Goal: Transaction & Acquisition: Purchase product/service

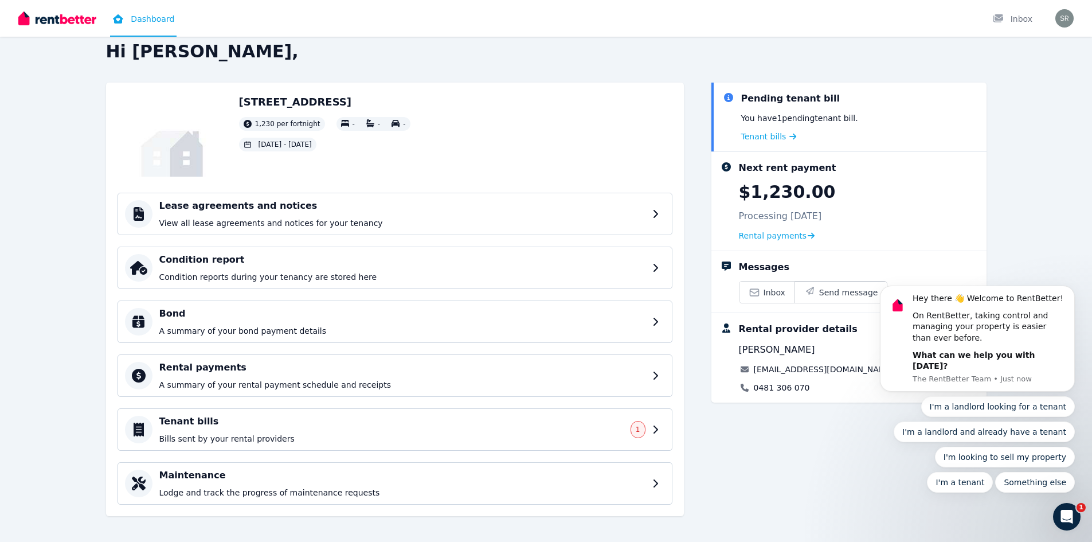
scroll to position [22, 0]
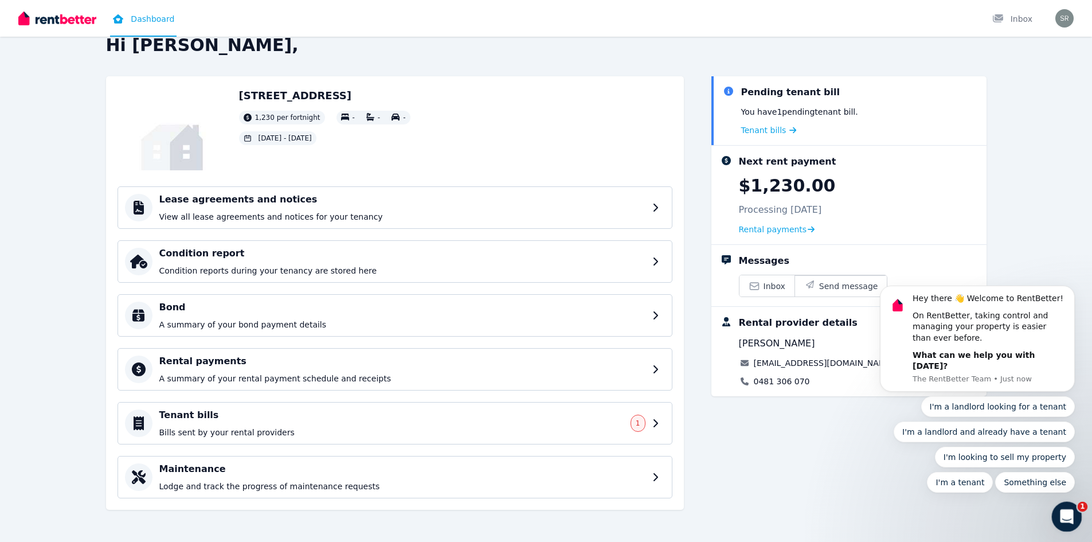
drag, startPoint x: 2103, startPoint y: 1020, endPoint x: 1062, endPoint y: 510, distance: 1159.4
click at [1062, 509] on icon "Open Intercom Messenger" at bounding box center [1065, 515] width 19 height 19
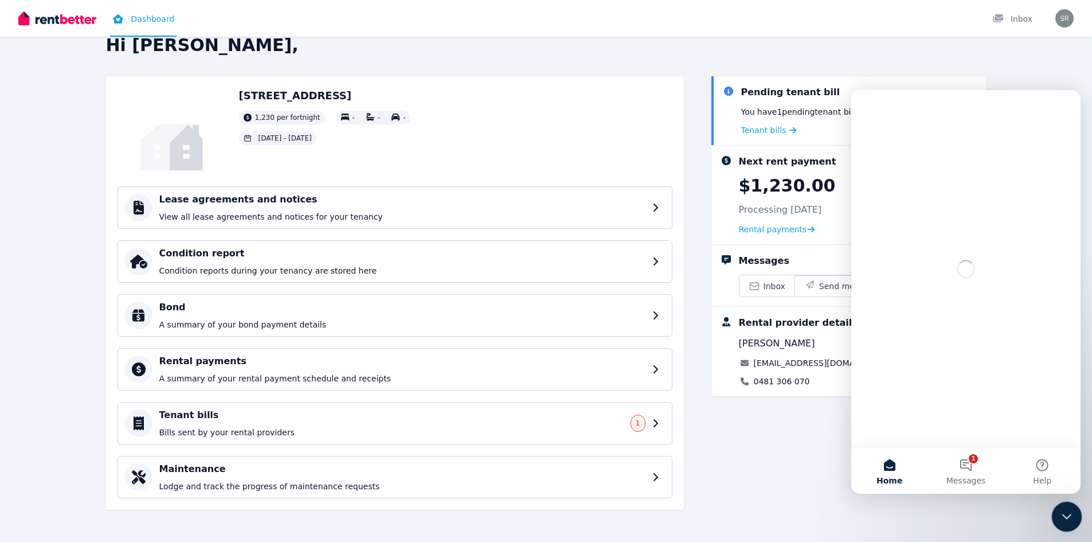
scroll to position [0, 0]
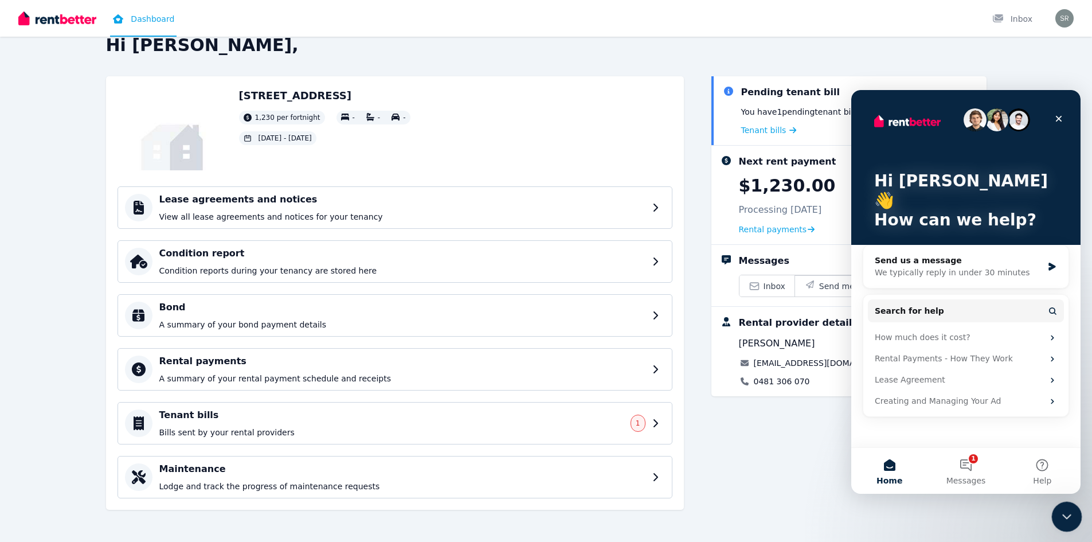
click at [1062, 509] on icon "Close Intercom Messenger" at bounding box center [1065, 515] width 14 height 14
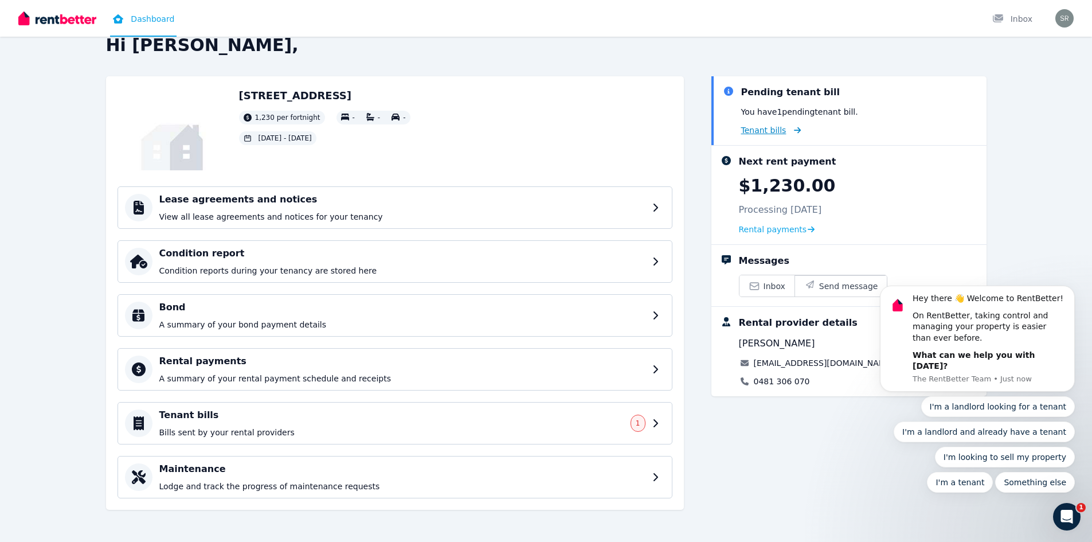
click at [761, 130] on span "Tenant bills" at bounding box center [763, 129] width 45 height 11
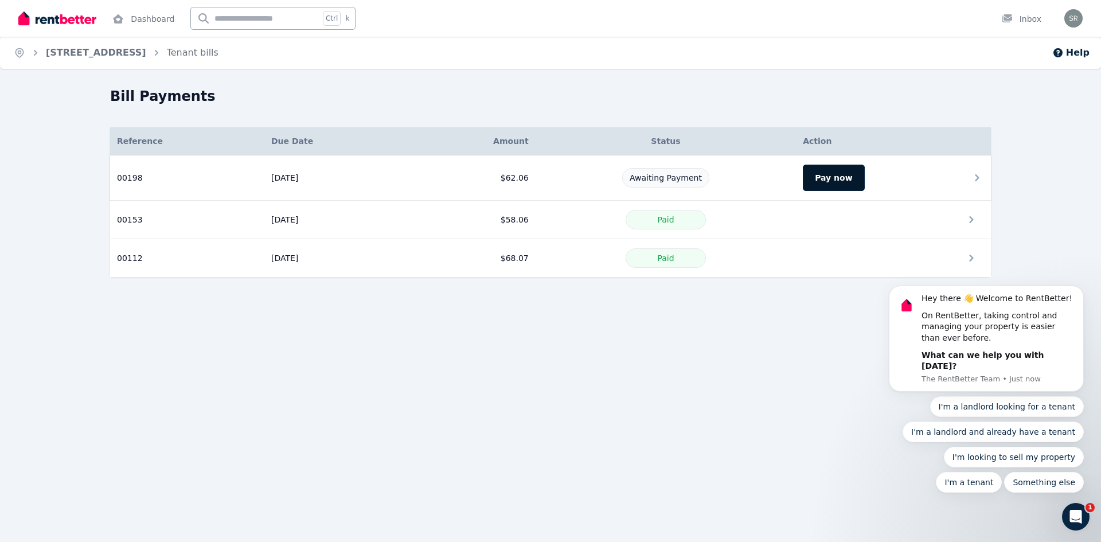
click at [815, 183] on button "Pay now" at bounding box center [833, 178] width 61 height 26
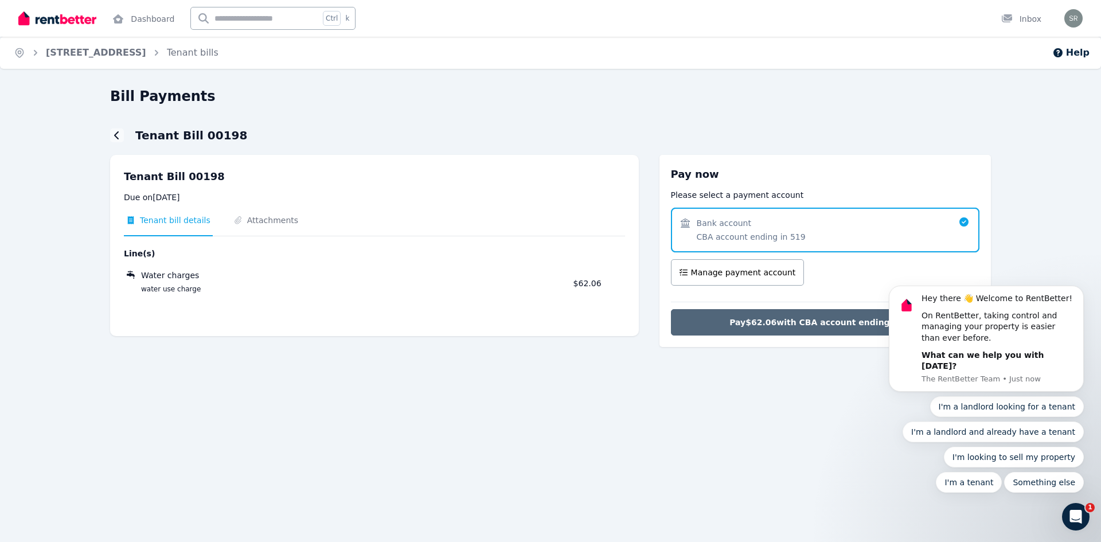
click at [749, 319] on span "Pay $62.06 with CBA account ending in 519" at bounding box center [824, 321] width 191 height 11
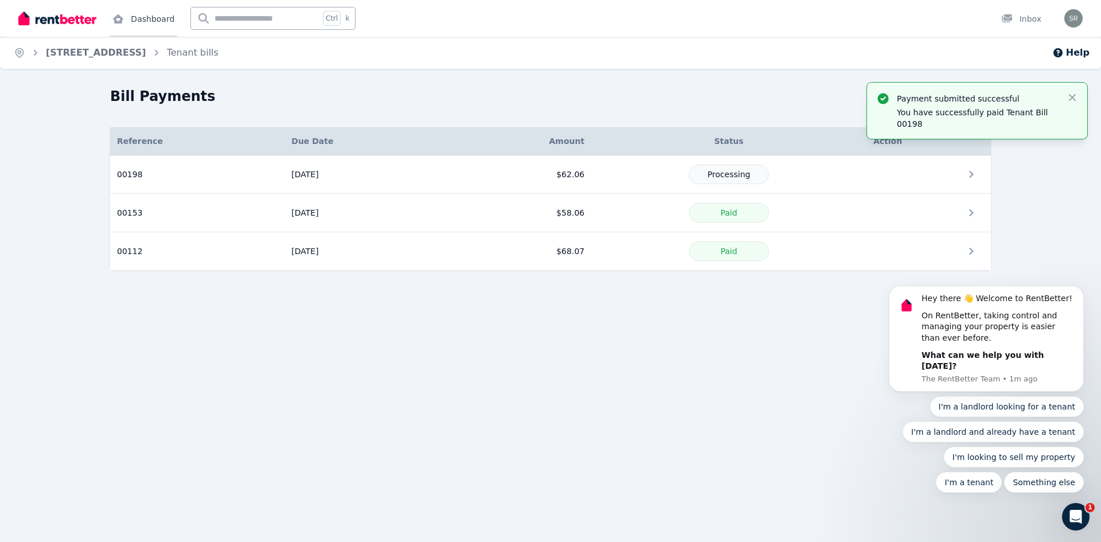
click at [142, 19] on link "Dashboard" at bounding box center [143, 18] width 67 height 37
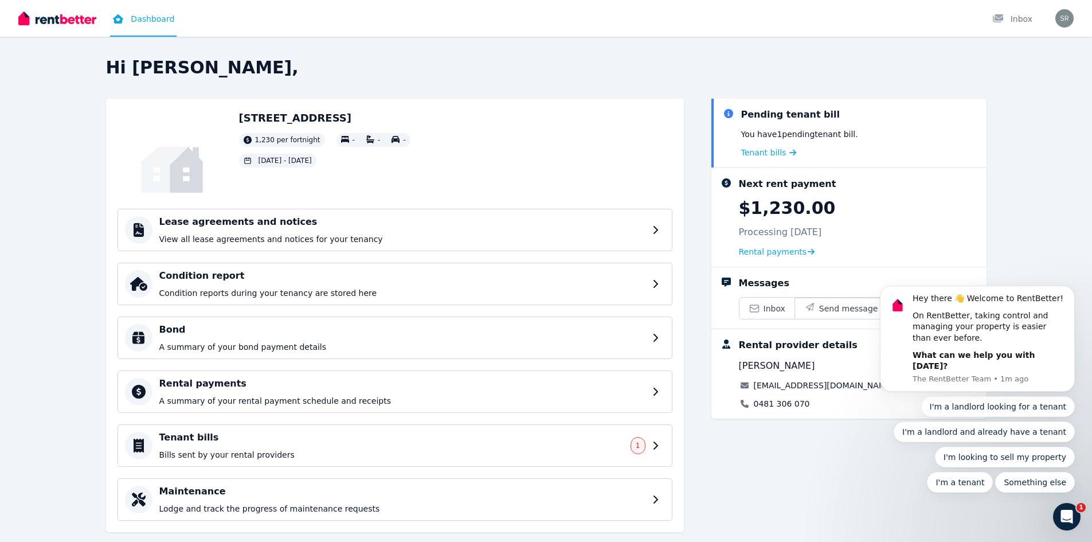
drag, startPoint x: 1054, startPoint y: 24, endPoint x: 1061, endPoint y: 24, distance: 6.9
click at [1054, 24] on div "Open user menu" at bounding box center [1061, 18] width 25 height 37
click at [1064, 24] on img "button" at bounding box center [1064, 18] width 18 height 18
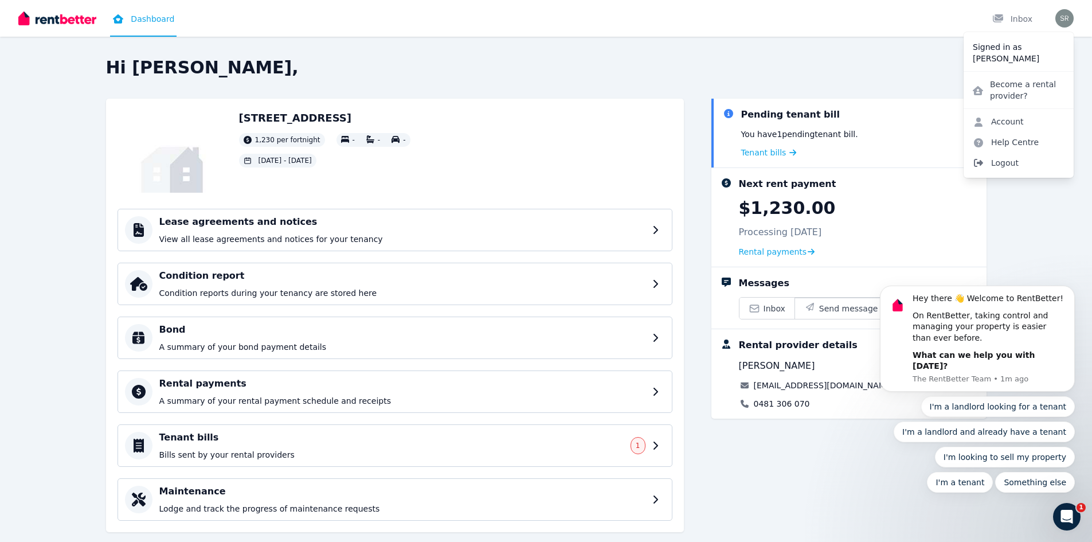
click at [1007, 169] on span "Logout" at bounding box center [1019, 162] width 110 height 21
